Goal: Task Accomplishment & Management: Manage account settings

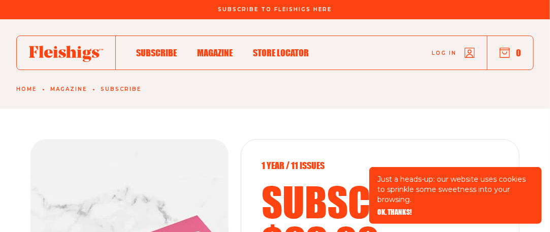
click at [460, 57] on link "Log in" at bounding box center [452, 53] width 43 height 10
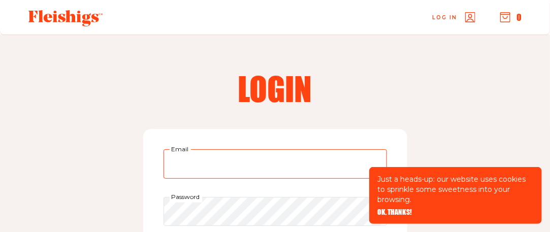
click at [193, 159] on input "Email" at bounding box center [274, 163] width 223 height 29
type input "[EMAIL_ADDRESS][PERSON_NAME][DOMAIN_NAME]"
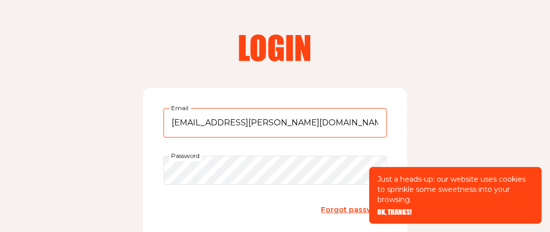
scroll to position [101, 0]
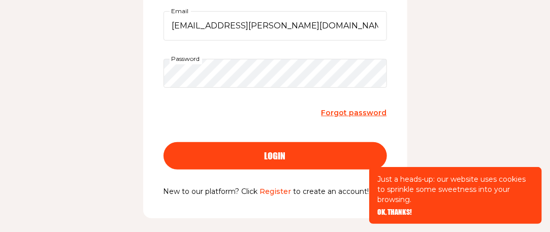
click at [183, 110] on form "chanaleah.steinman@gmail.com Email Password Forgot password login" at bounding box center [274, 98] width 223 height 175
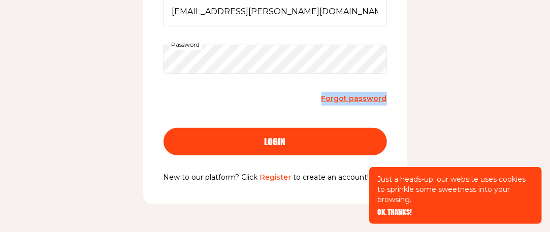
click at [183, 110] on form "chanaleah.steinman@gmail.com Email Password Forgot password login" at bounding box center [274, 84] width 223 height 175
click at [234, 146] on button "login" at bounding box center [274, 141] width 223 height 27
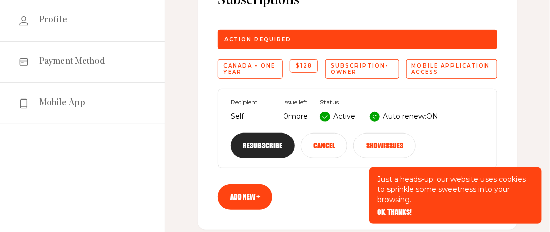
scroll to position [152, 0]
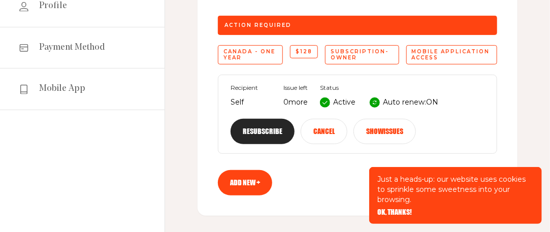
click at [260, 132] on button "Resubscribe" at bounding box center [262, 131] width 64 height 25
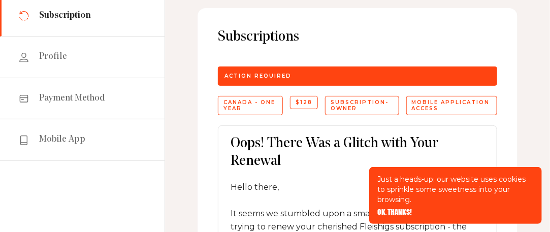
scroll to position [101, 0]
click at [85, 101] on span "Payment Method" at bounding box center [72, 98] width 66 height 12
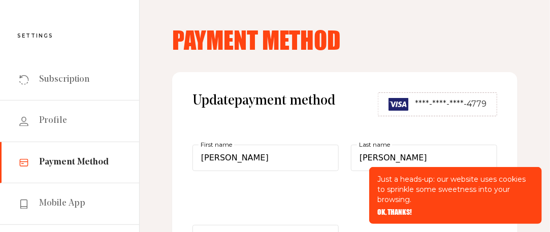
scroll to position [101, 0]
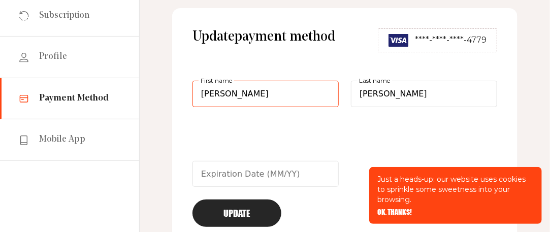
drag, startPoint x: 231, startPoint y: 94, endPoint x: 174, endPoint y: 94, distance: 57.8
click at [174, 94] on div "Update payment method ****-****-****-4779 [PERSON_NAME] First name [PERSON_NAME…" at bounding box center [344, 127] width 345 height 239
type input "[PERSON_NAME]"
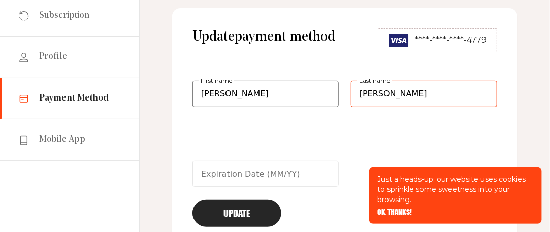
drag, startPoint x: 388, startPoint y: 95, endPoint x: 315, endPoint y: 88, distance: 73.4
click at [315, 88] on form "[PERSON_NAME] First name [PERSON_NAME] Last name Update" at bounding box center [344, 154] width 304 height 146
type input "[PERSON_NAME]"
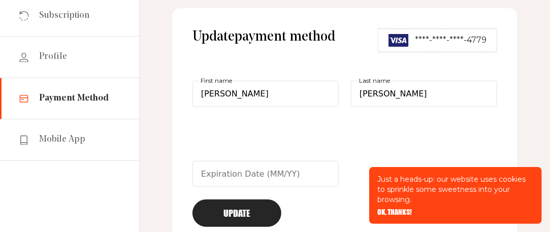
click at [404, 43] on img at bounding box center [398, 40] width 20 height 13
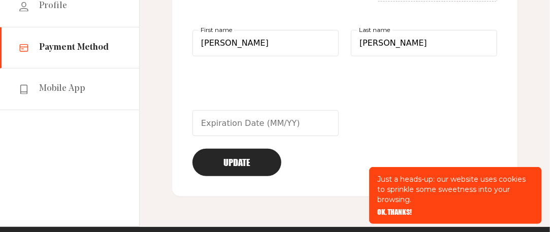
click at [254, 159] on button "Update" at bounding box center [236, 162] width 89 height 27
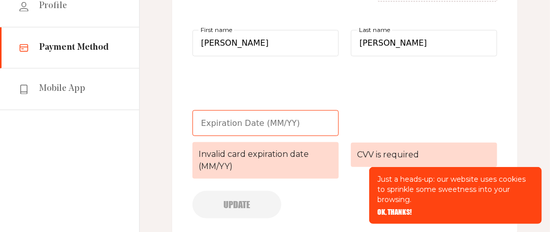
click at [223, 126] on input "Invalid card expiration date (MM/YY)" at bounding box center [265, 123] width 146 height 26
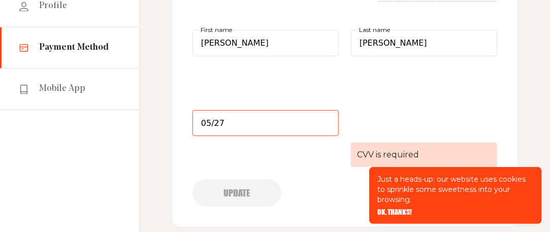
type input "05/27"
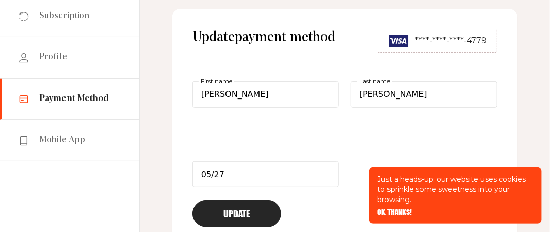
scroll to position [101, 0]
click at [255, 205] on button "Update" at bounding box center [236, 212] width 89 height 27
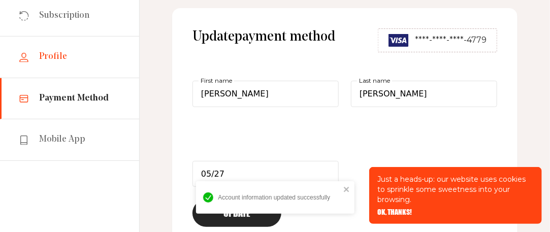
click at [43, 61] on span "Profile" at bounding box center [53, 57] width 28 height 12
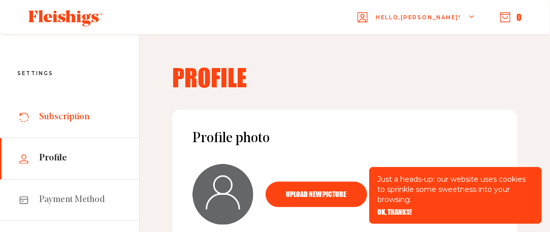
click at [75, 122] on span "Subscription" at bounding box center [64, 117] width 50 height 12
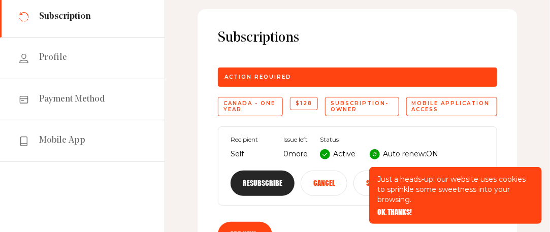
scroll to position [152, 0]
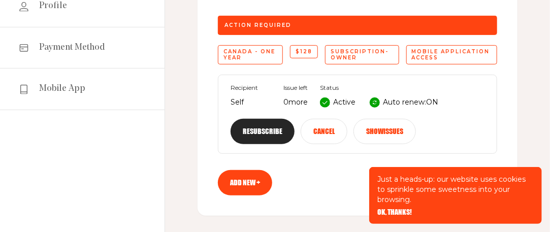
click at [259, 135] on button "Resubscribe" at bounding box center [262, 131] width 64 height 25
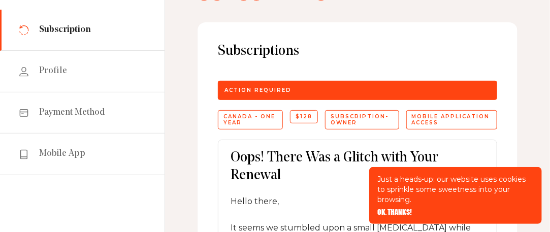
scroll to position [101, 0]
